Goal: Task Accomplishment & Management: Manage account settings

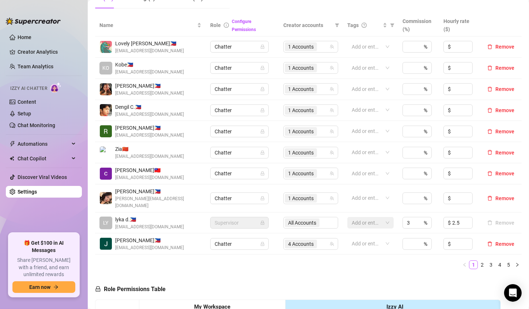
scroll to position [183, 0]
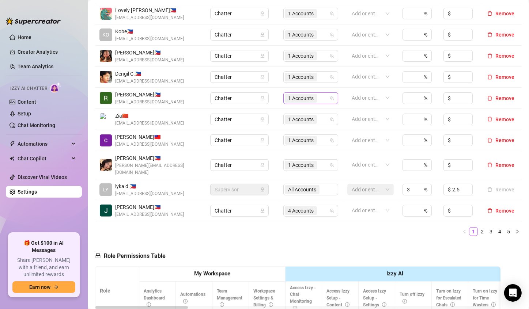
click at [290, 97] on span "1 Accounts" at bounding box center [301, 98] width 26 height 8
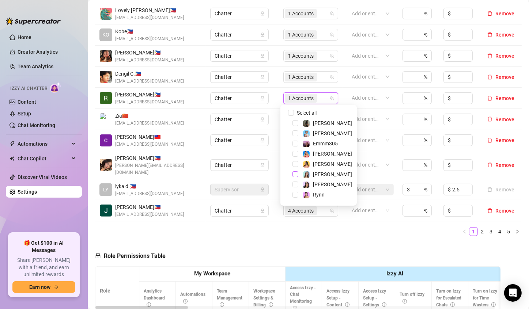
click at [294, 174] on span "Select tree node" at bounding box center [296, 175] width 6 height 6
click at [317, 233] on div "Name Role Configure Permissions Creator accounts Tags Commission (%) Hourly rat…" at bounding box center [308, 111] width 427 height 261
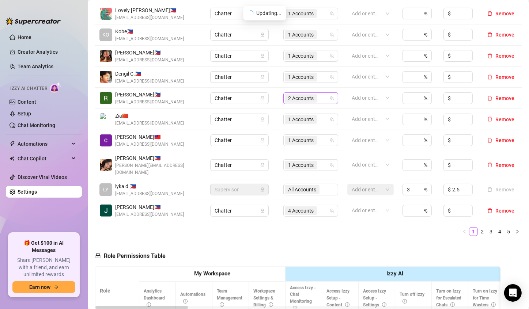
click at [299, 100] on span "2 Accounts" at bounding box center [301, 98] width 26 height 8
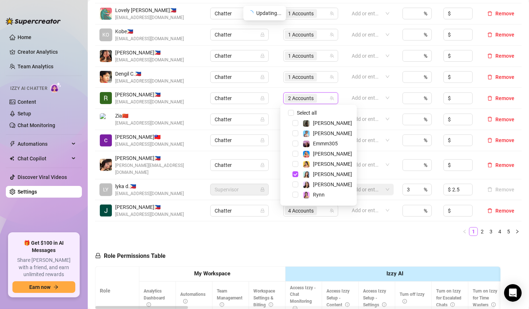
scroll to position [29, 0]
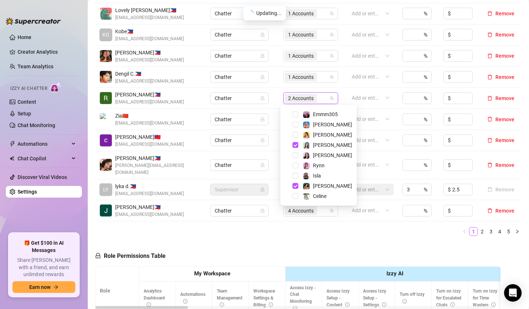
click at [352, 231] on div "Name Role Configure Permissions Creator accounts Tags Commission (%) Hourly rat…" at bounding box center [308, 111] width 427 height 261
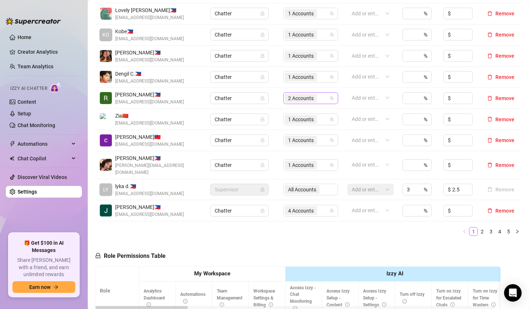
click at [294, 97] on span "2 Accounts" at bounding box center [301, 98] width 26 height 8
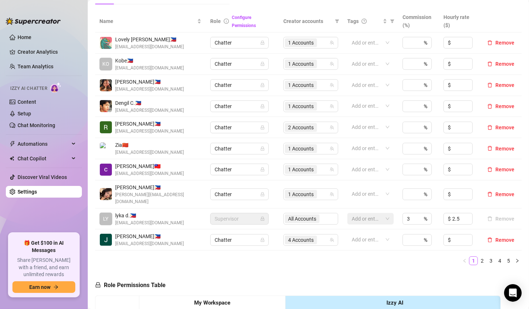
scroll to position [146, 0]
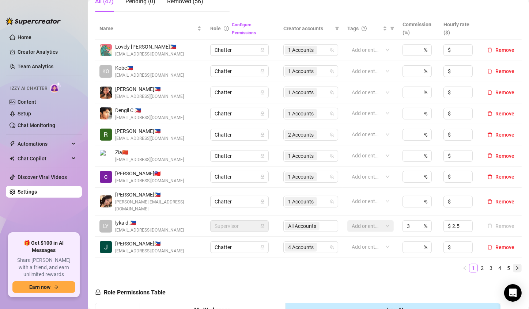
click at [421, 266] on icon "right" at bounding box center [517, 268] width 4 height 4
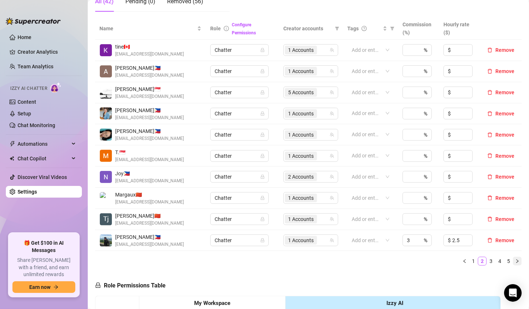
click at [421, 261] on icon "right" at bounding box center [517, 261] width 4 height 4
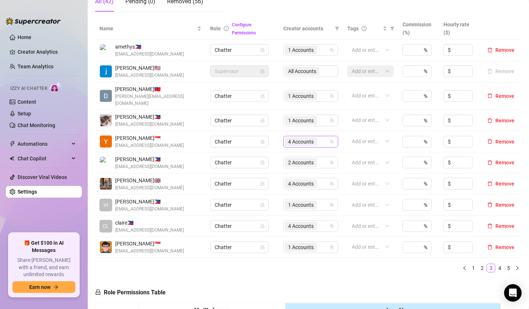
click at [296, 138] on span "4 Accounts" at bounding box center [301, 142] width 26 height 8
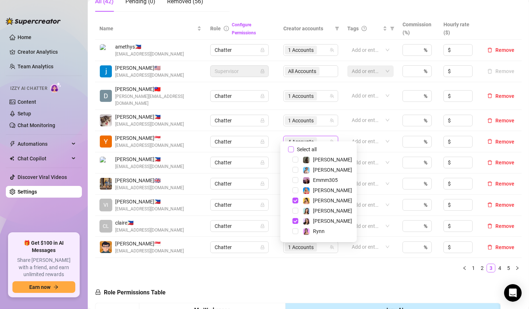
click at [292, 150] on input "Select all" at bounding box center [291, 150] width 6 height 6
checkbox input "false"
click at [329, 264] on ul "1 2 3 4 5" at bounding box center [308, 268] width 427 height 9
